Goal: Task Accomplishment & Management: Use online tool/utility

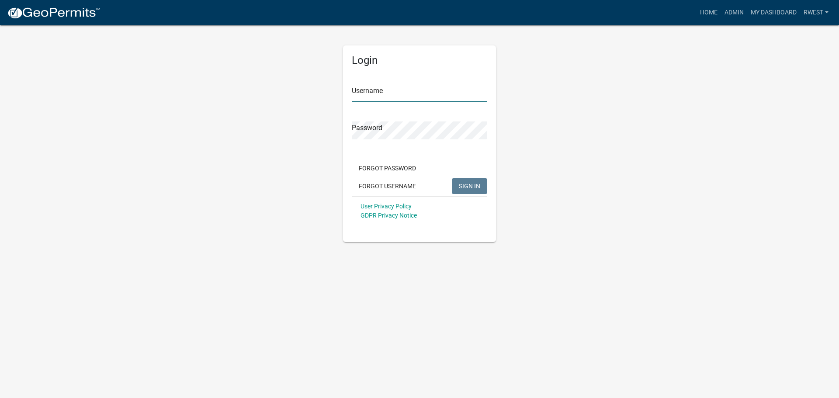
drag, startPoint x: 370, startPoint y: 91, endPoint x: 373, endPoint y: 104, distance: 13.1
click at [370, 91] on input "Username" at bounding box center [419, 93] width 135 height 18
type input "rwest"
click at [452, 178] on button "SIGN IN" at bounding box center [469, 186] width 35 height 16
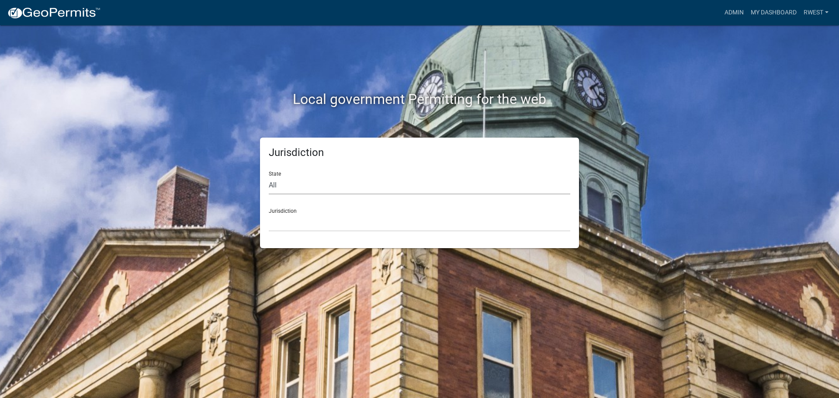
click at [324, 186] on select "All [US_STATE] [US_STATE] [US_STATE] [US_STATE] [US_STATE] [US_STATE] [US_STATE…" at bounding box center [419, 186] width 301 height 18
click at [269, 177] on select "All [US_STATE] [US_STATE] [US_STATE] [US_STATE] [US_STATE] [US_STATE] [US_STATE…" at bounding box center [419, 186] width 301 height 18
drag, startPoint x: 312, startPoint y: 185, endPoint x: 315, endPoint y: 191, distance: 7.0
click at [312, 185] on select "All [US_STATE] [US_STATE] [US_STATE] [US_STATE] [US_STATE] [US_STATE] [US_STATE…" at bounding box center [419, 186] width 301 height 18
select select "[US_STATE]"
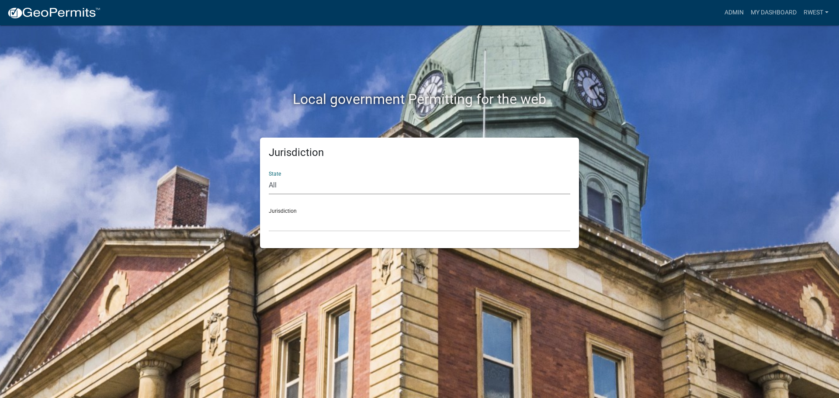
click at [269, 177] on select "All [US_STATE] [US_STATE] [US_STATE] [US_STATE] [US_STATE] [US_STATE] [US_STATE…" at bounding box center [419, 186] width 301 height 18
drag, startPoint x: 312, startPoint y: 225, endPoint x: 312, endPoint y: 230, distance: 4.8
click at [312, 225] on select "[GEOGRAPHIC_DATA], [US_STATE][PERSON_NAME][GEOGRAPHIC_DATA], [US_STATE][PERSON_…" at bounding box center [419, 223] width 301 height 18
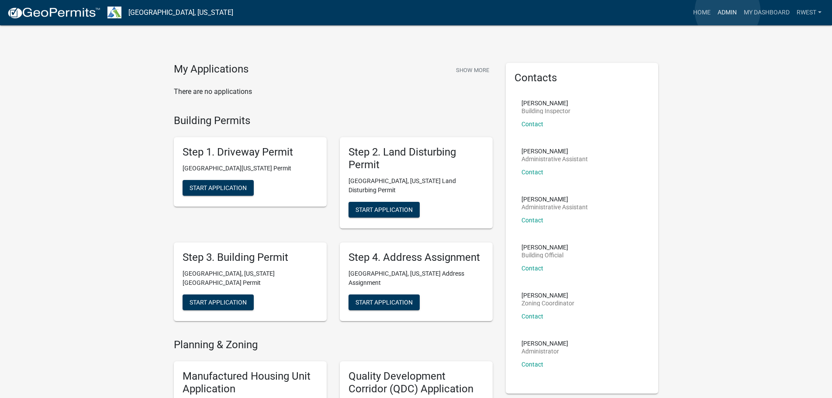
drag, startPoint x: 728, startPoint y: 11, endPoint x: 716, endPoint y: 15, distance: 13.0
click at [727, 11] on link "Admin" at bounding box center [727, 12] width 26 height 17
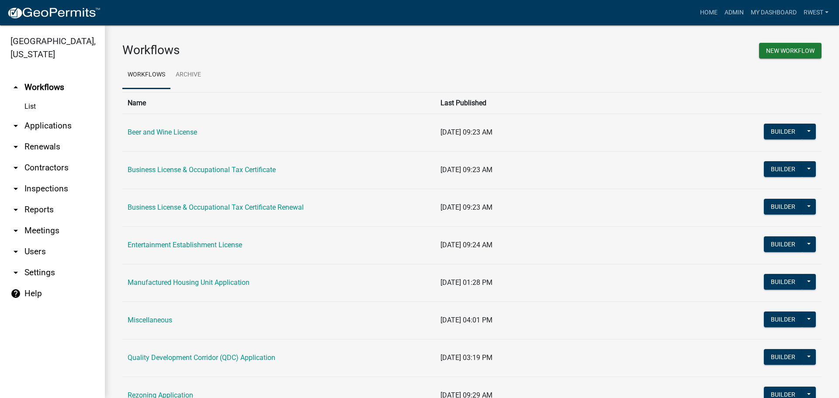
click at [45, 115] on link "arrow_drop_down Applications" at bounding box center [52, 125] width 105 height 21
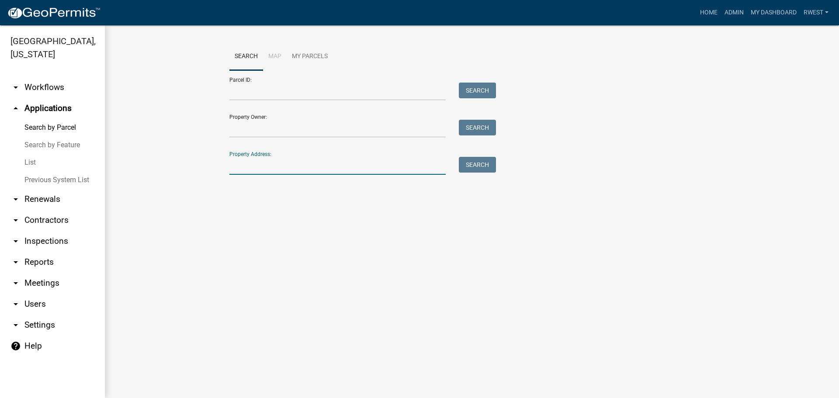
click at [238, 161] on input "Property Address:" at bounding box center [337, 166] width 216 height 18
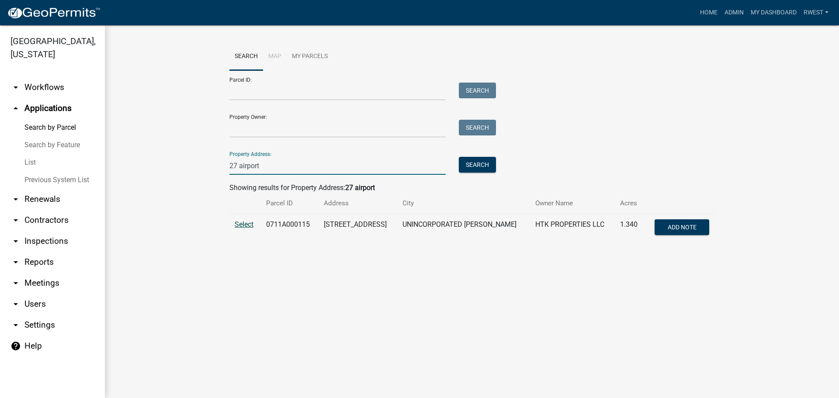
type input "27 airport"
click at [247, 223] on span "Select" at bounding box center [244, 224] width 19 height 8
